Goal: Download file/media

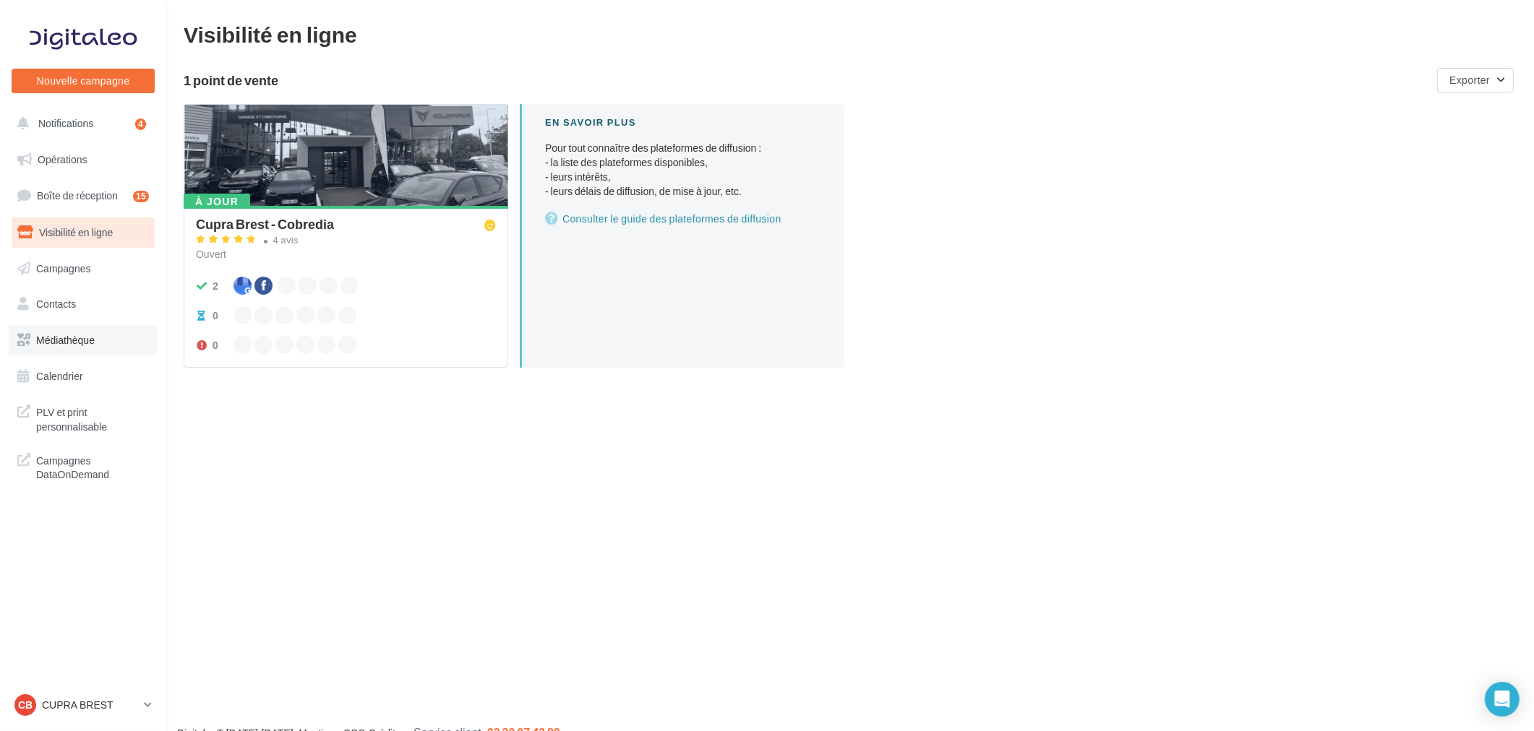
click at [75, 340] on span "Médiathèque" at bounding box center [65, 340] width 59 height 12
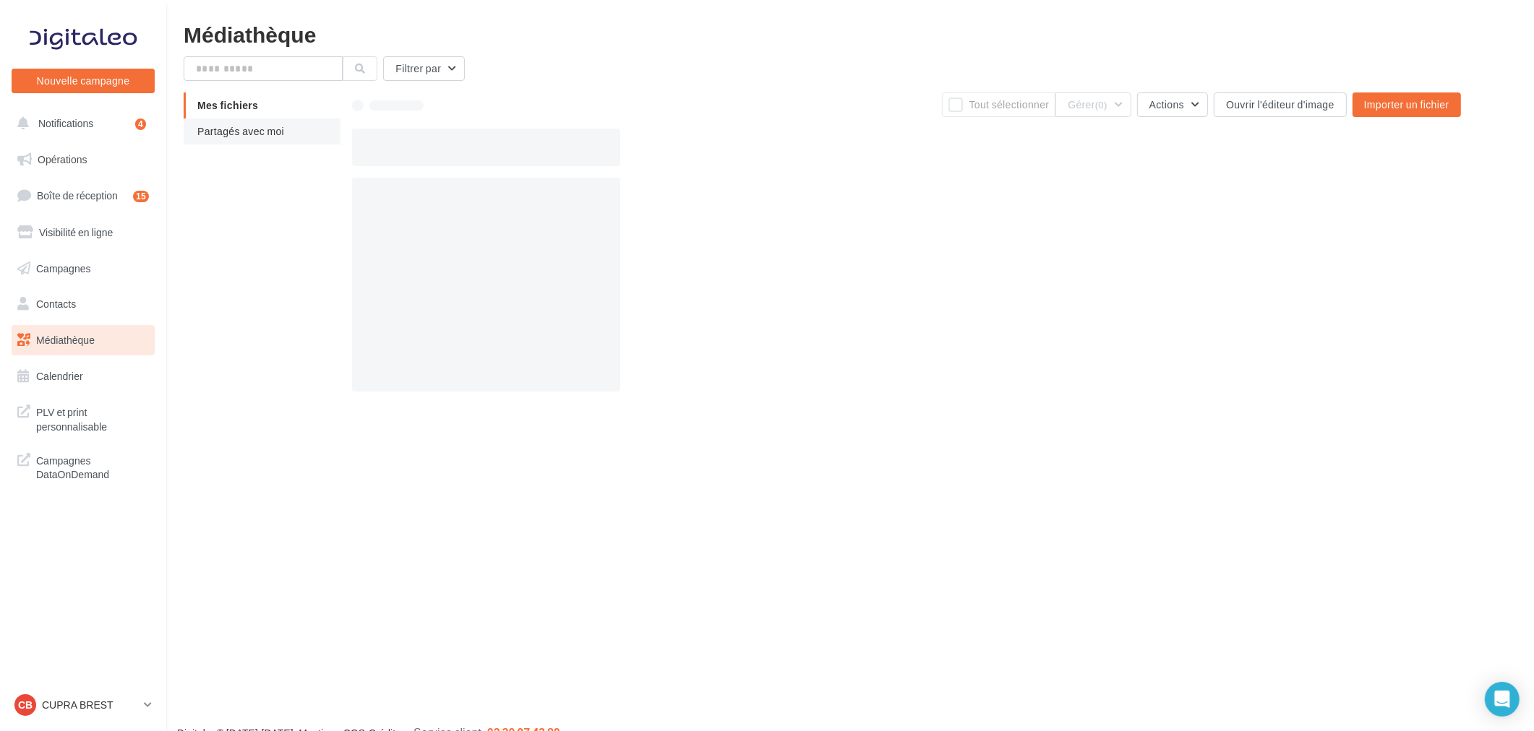
click at [229, 128] on span "Partagés avec moi" at bounding box center [240, 131] width 87 height 12
click at [239, 136] on span "Partagés avec moi" at bounding box center [240, 131] width 87 height 12
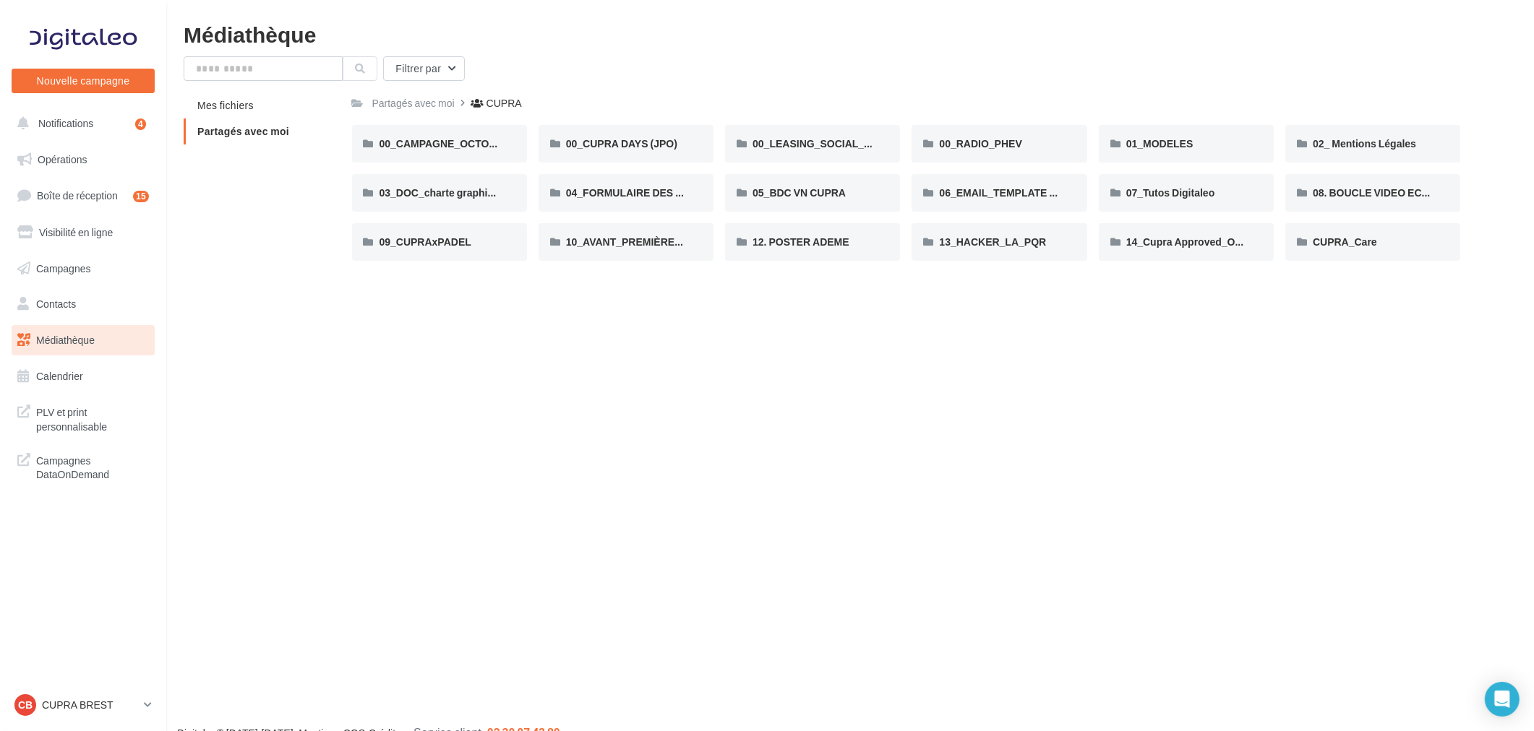
click at [682, 432] on div "Nouvelle campagne Nouvelle campagne Notifications 4 Opérations Boîte de récepti…" at bounding box center [767, 388] width 1534 height 731
click at [439, 140] on span "00_CAMPAGNE_OCTOBRE" at bounding box center [445, 143] width 132 height 12
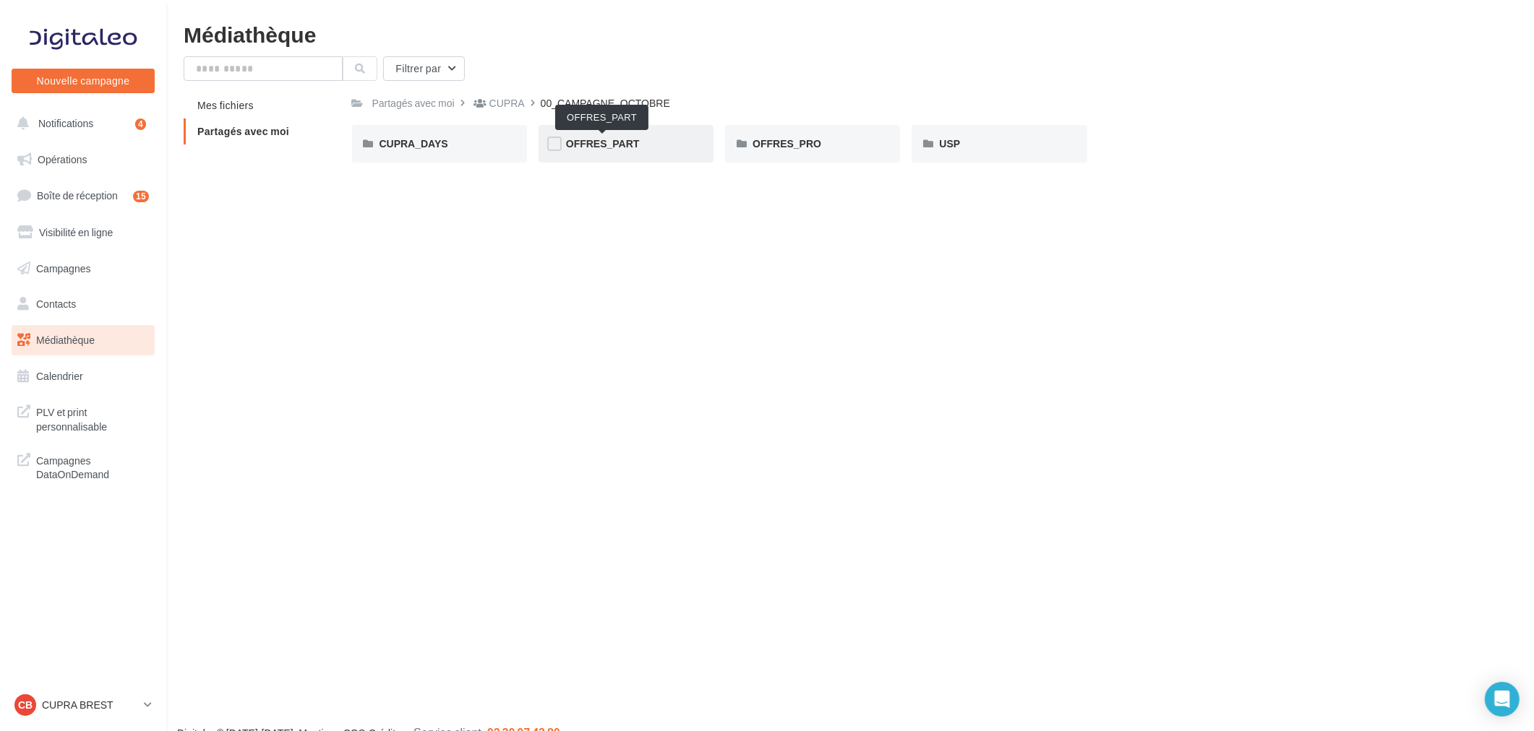
click at [619, 147] on span "OFFRES_PART" at bounding box center [603, 143] width 74 height 12
click at [619, 153] on div "FORMENTOR" at bounding box center [625, 144] width 175 height 38
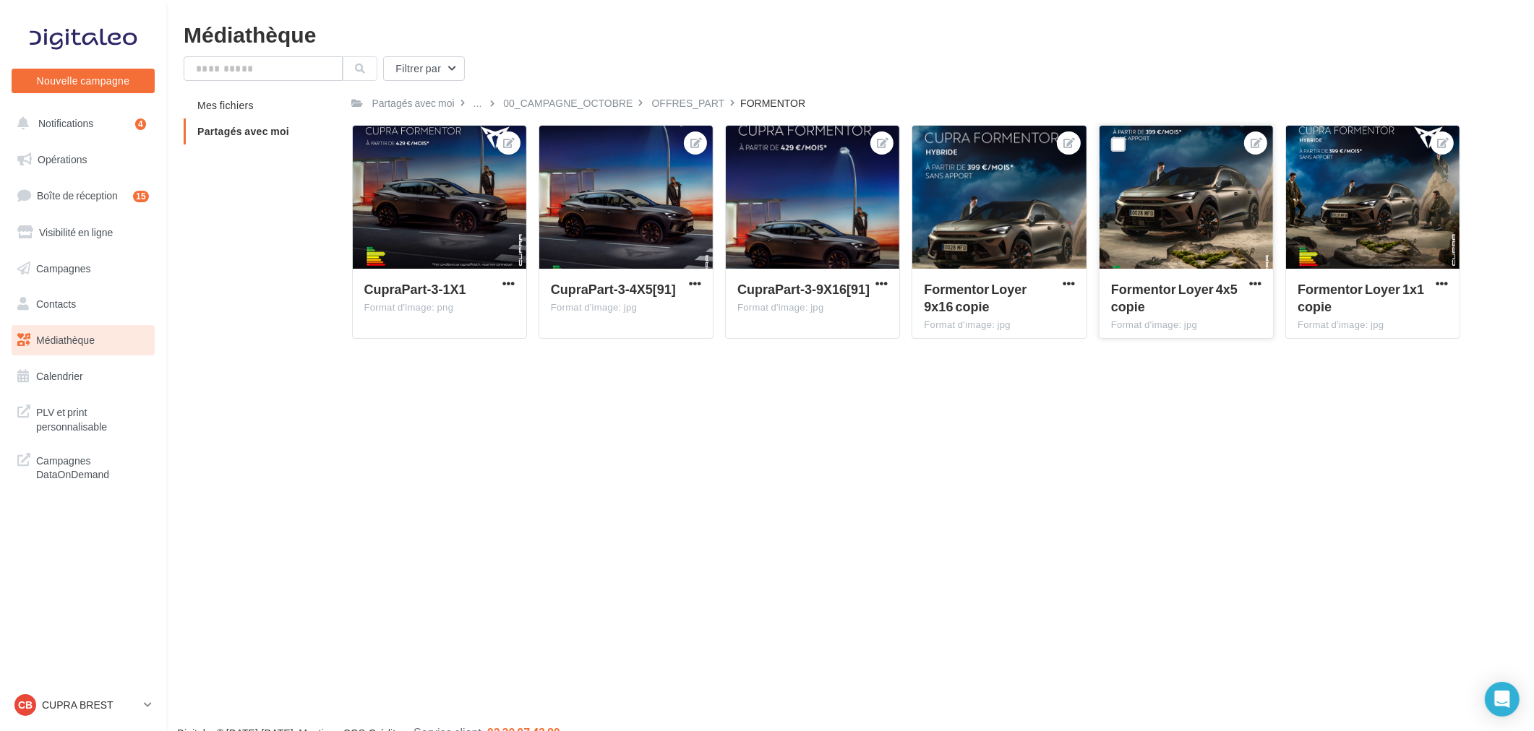
click at [1193, 205] on div at bounding box center [1185, 198] width 173 height 145
click at [508, 283] on span "button" at bounding box center [508, 284] width 12 height 12
click at [460, 348] on button "Télécharger" at bounding box center [443, 350] width 148 height 38
click at [883, 283] on span "button" at bounding box center [881, 284] width 12 height 12
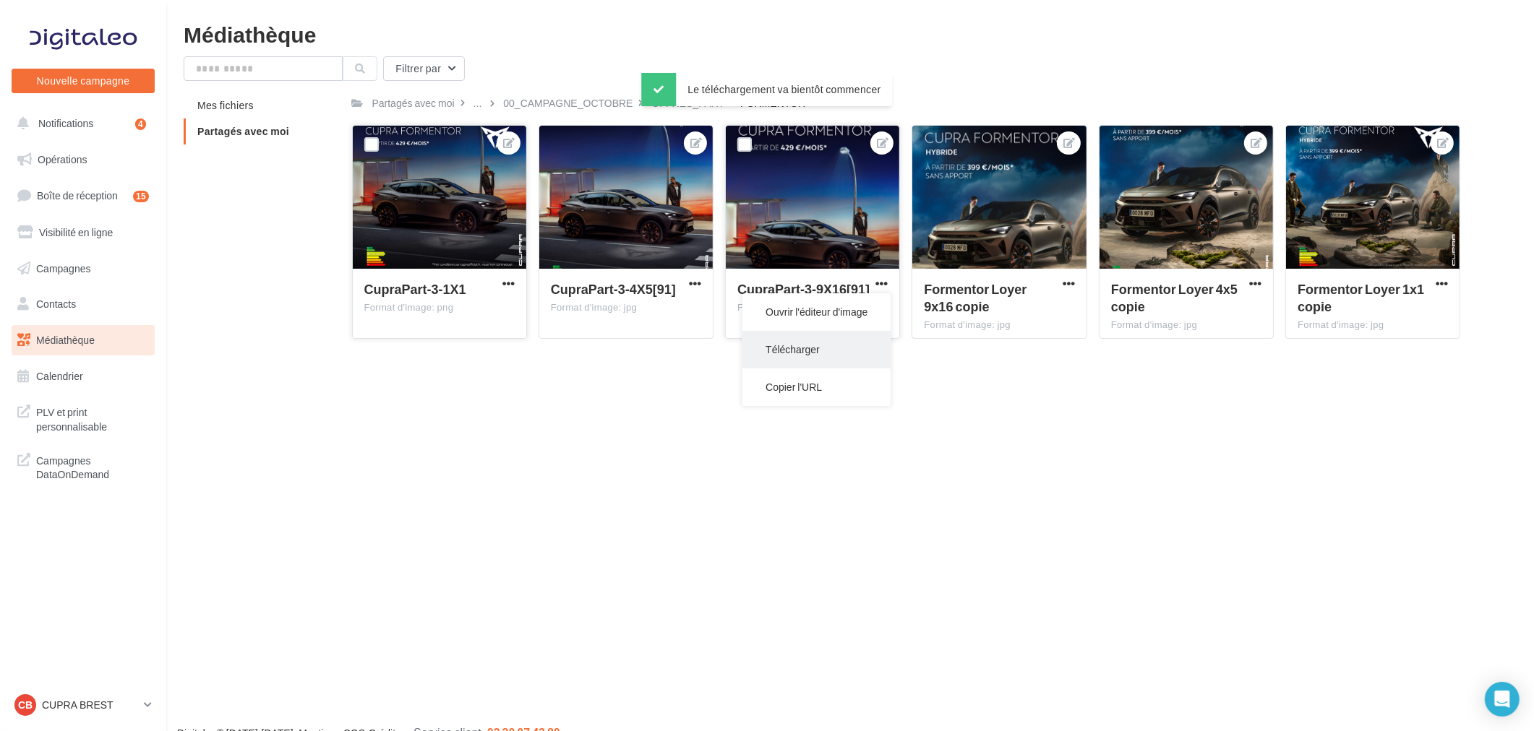
click at [817, 347] on button "Télécharger" at bounding box center [816, 350] width 148 height 38
click at [876, 540] on div "Nouvelle campagne Nouvelle campagne Notifications 4 Opérations Boîte de récepti…" at bounding box center [767, 388] width 1534 height 731
click at [559, 471] on div "Nouvelle campagne Nouvelle campagne Notifications 4 Opérations Boîte de récepti…" at bounding box center [767, 388] width 1534 height 731
click at [672, 103] on div "OFFRES_PART" at bounding box center [688, 103] width 73 height 14
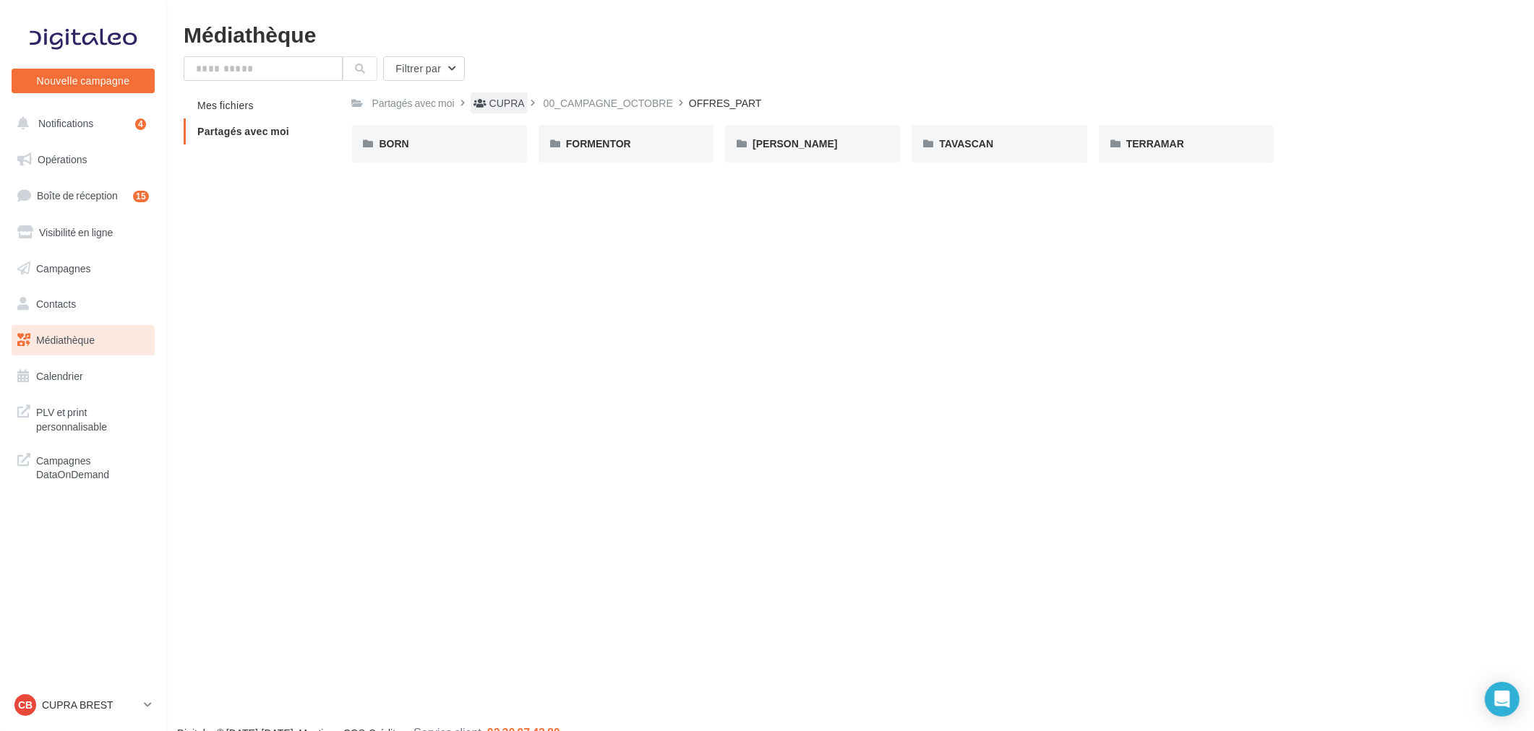
click at [503, 100] on div "CUPRA" at bounding box center [506, 103] width 35 height 14
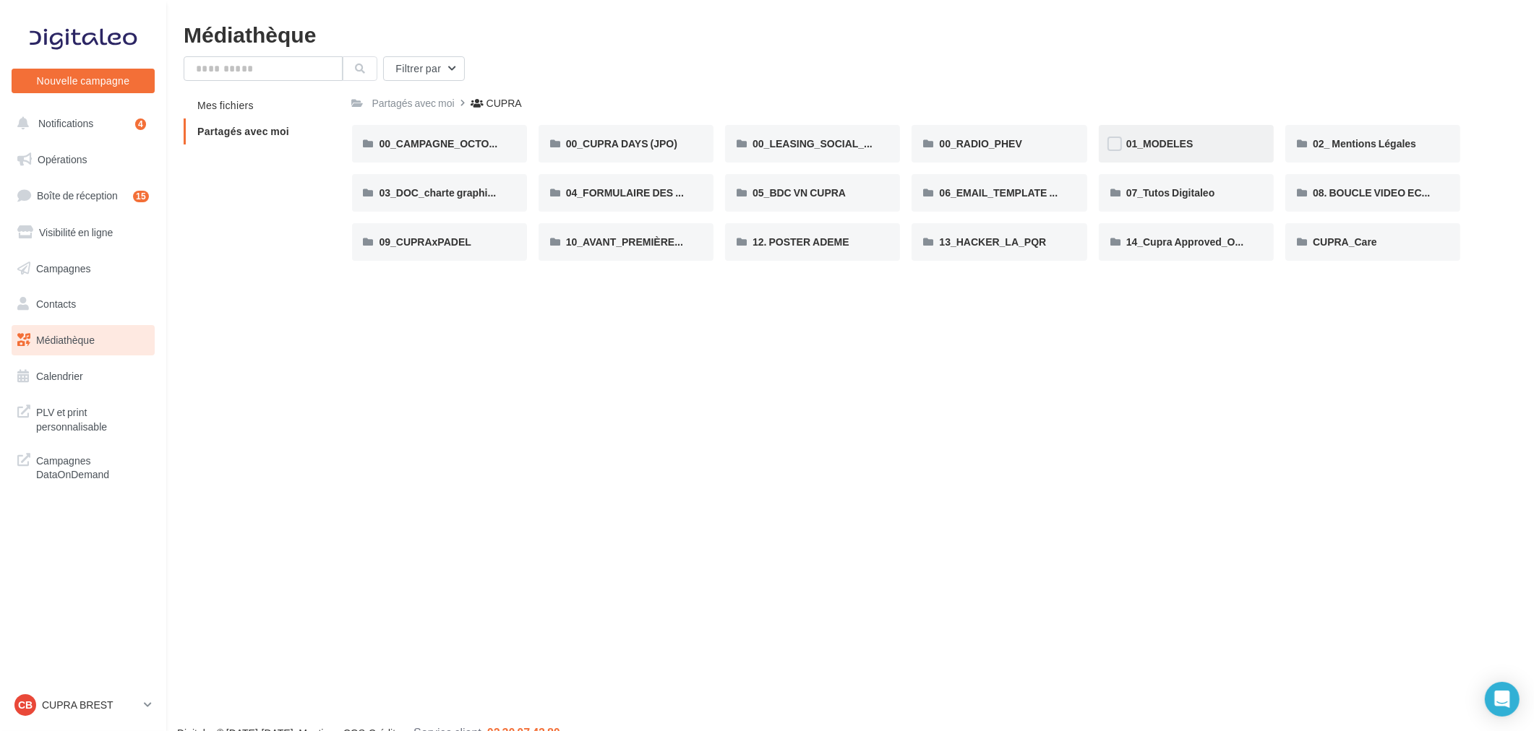
click at [1203, 147] on div "01_MODELES" at bounding box center [1186, 144] width 120 height 14
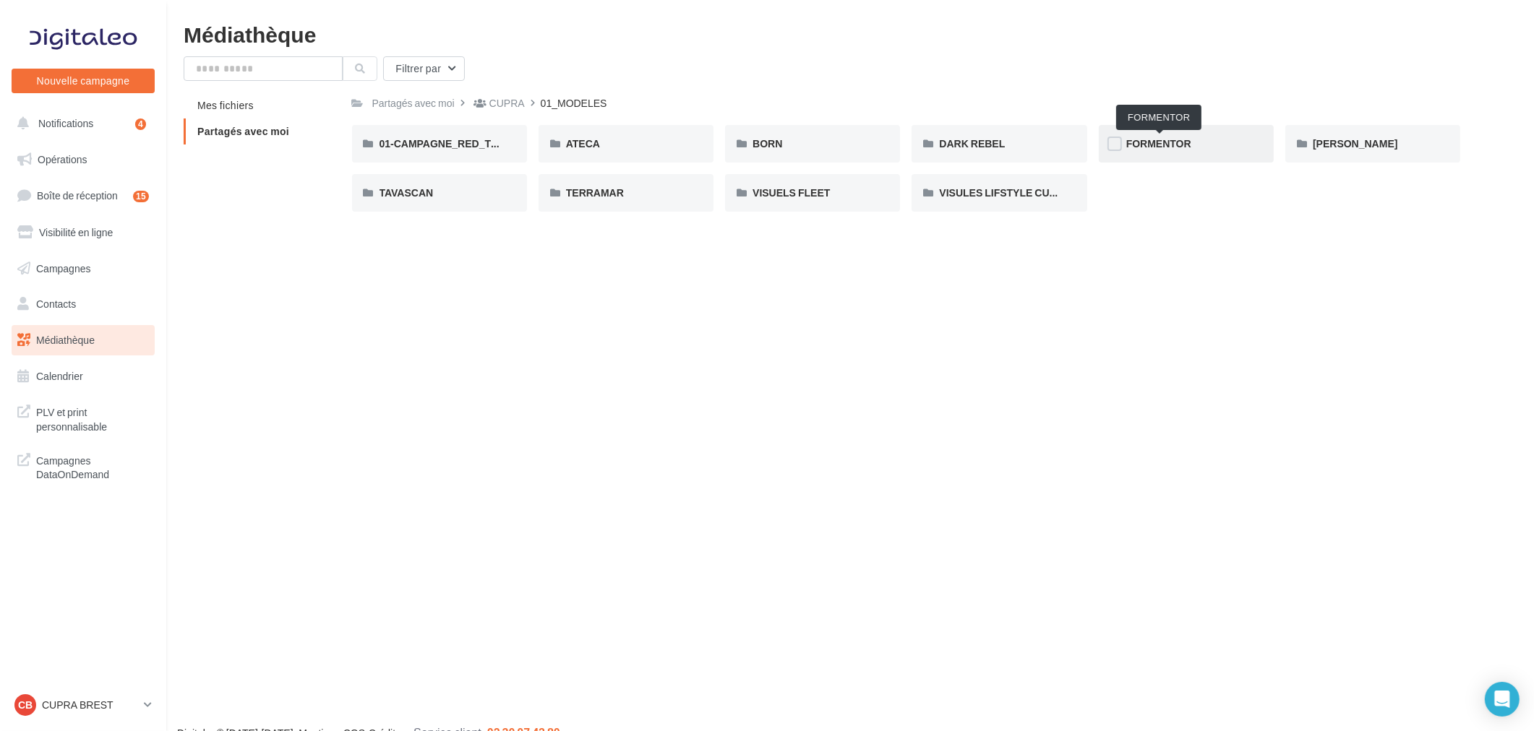
click at [1168, 142] on span "FORMENTOR" at bounding box center [1158, 143] width 65 height 12
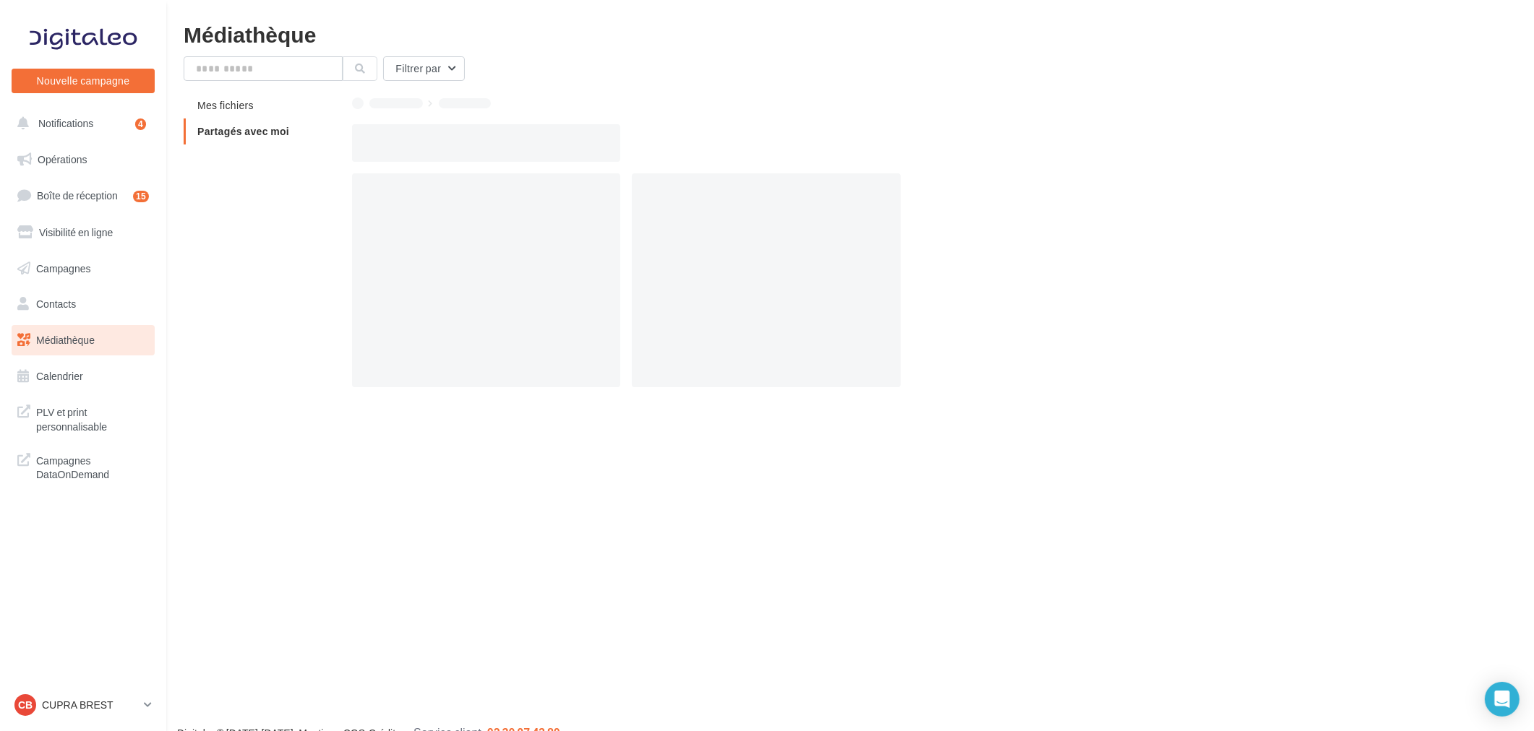
click at [1168, 142] on div at bounding box center [912, 143] width 1120 height 38
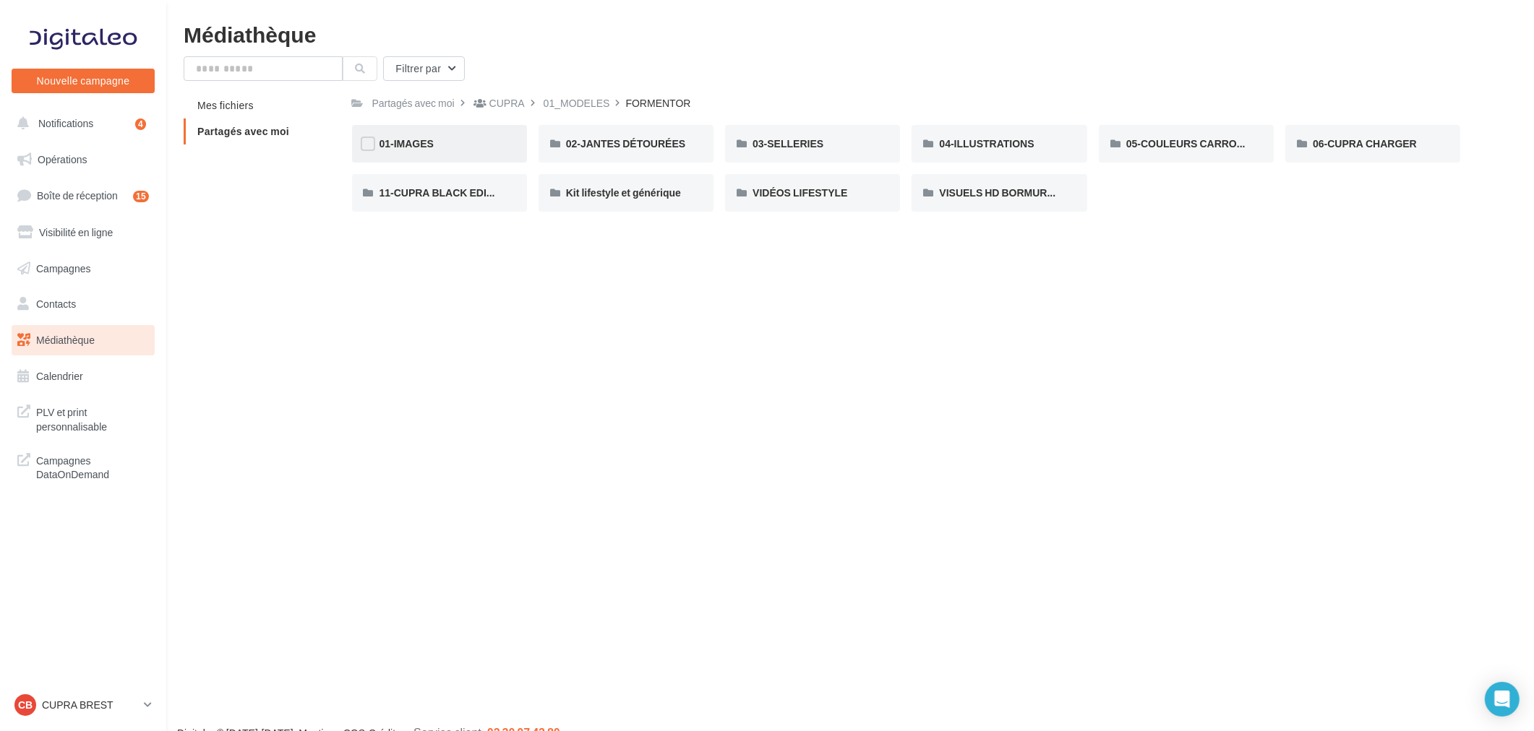
click at [443, 137] on div "01-IMAGES" at bounding box center [439, 144] width 120 height 14
